Goal: Information Seeking & Learning: Find specific fact

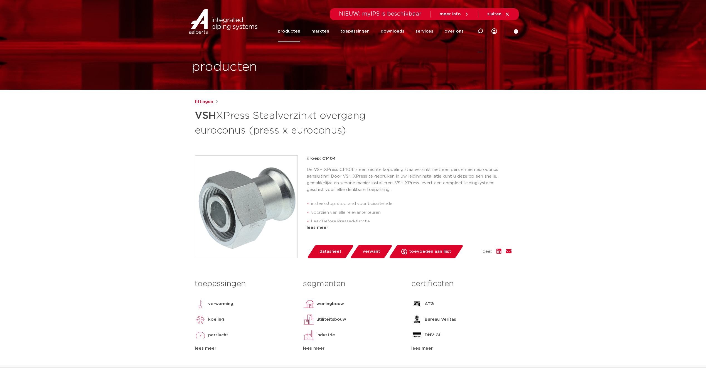
click at [483, 30] on icon at bounding box center [481, 31] width 6 height 6
type input "euroconus"
click button "Zoeken" at bounding box center [0, 0] width 0 height 0
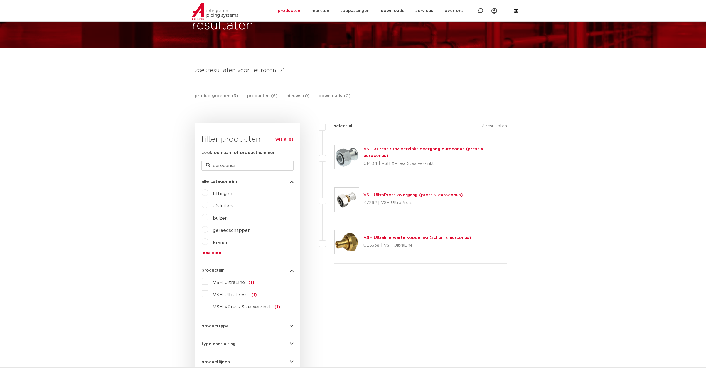
scroll to position [34, 0]
